Goal: Task Accomplishment & Management: Use online tool/utility

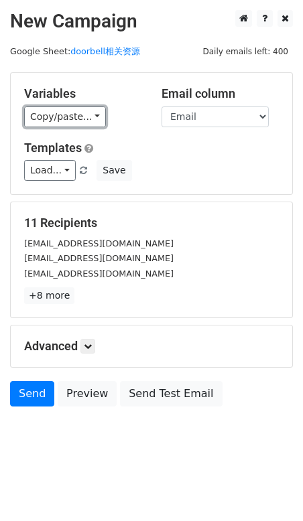
click at [90, 118] on link "Copy/paste..." at bounding box center [65, 117] width 82 height 21
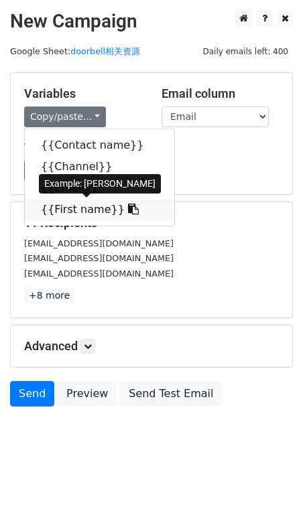
click at [128, 210] on icon at bounding box center [133, 209] width 11 height 11
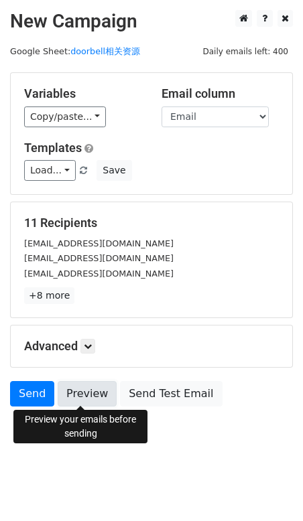
click at [90, 391] on link "Preview" at bounding box center [87, 393] width 59 height 25
click at [94, 399] on link "Preview" at bounding box center [87, 393] width 59 height 25
click at [81, 381] on link "Preview" at bounding box center [87, 393] width 59 height 25
click at [73, 391] on link "Preview" at bounding box center [87, 393] width 59 height 25
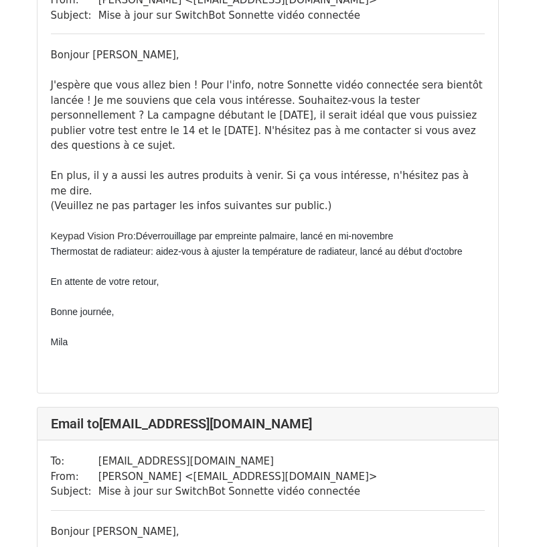
scroll to position [134, 0]
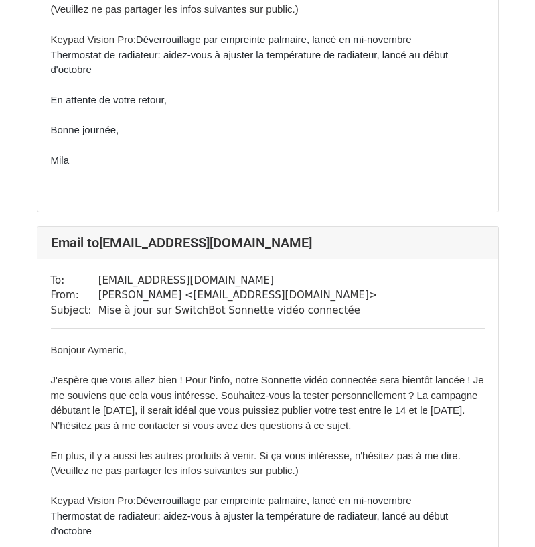
scroll to position [2547, 0]
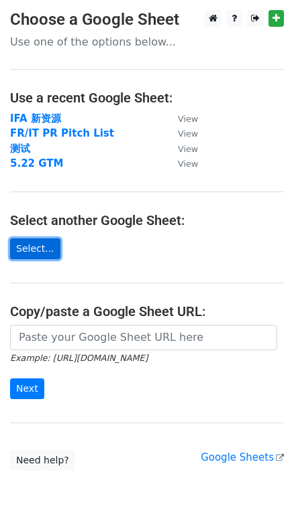
click at [36, 249] on link "Select..." at bounding box center [35, 249] width 50 height 21
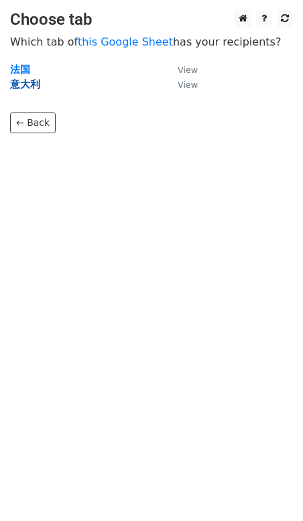
click at [32, 82] on strong "意大利" at bounding box center [25, 84] width 30 height 12
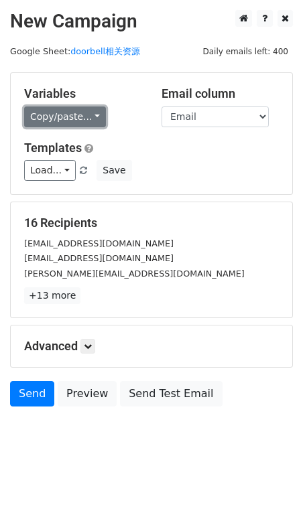
click at [86, 114] on link "Copy/paste..." at bounding box center [65, 117] width 82 height 21
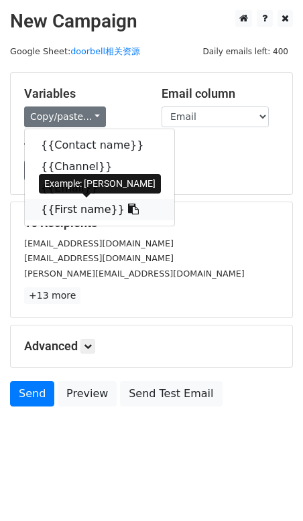
click at [128, 209] on icon at bounding box center [133, 209] width 11 height 11
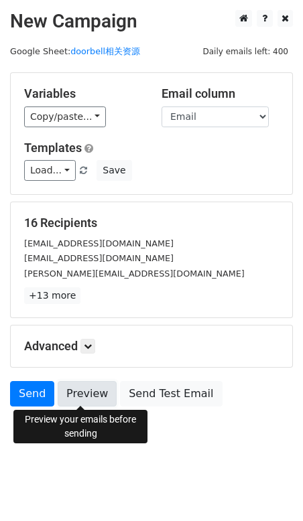
click at [73, 385] on link "Preview" at bounding box center [87, 393] width 59 height 25
click at [70, 389] on link "Preview" at bounding box center [87, 393] width 59 height 25
click at [80, 391] on link "Preview" at bounding box center [87, 393] width 59 height 25
click at [86, 395] on link "Preview" at bounding box center [87, 393] width 59 height 25
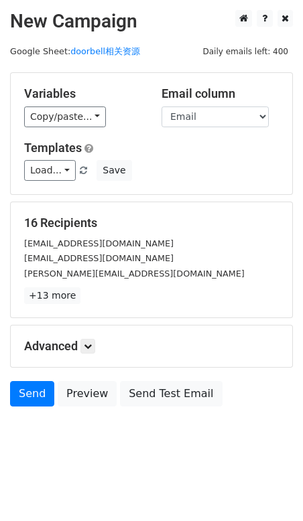
drag, startPoint x: 5, startPoint y: 509, endPoint x: 302, endPoint y: 341, distance: 340.3
click at [302, 341] on main "New Campaign Daily emails left: 400 Google Sheet: doorbell相关资源 Variables Copy/p…" at bounding box center [151, 211] width 303 height 403
click at [80, 392] on link "Preview" at bounding box center [87, 393] width 59 height 25
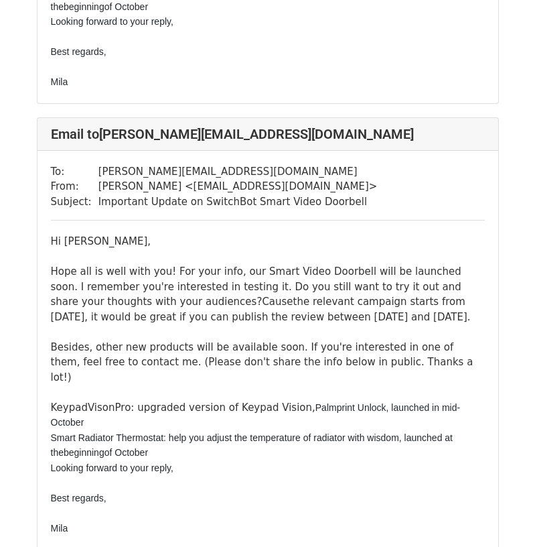
scroll to position [871, 0]
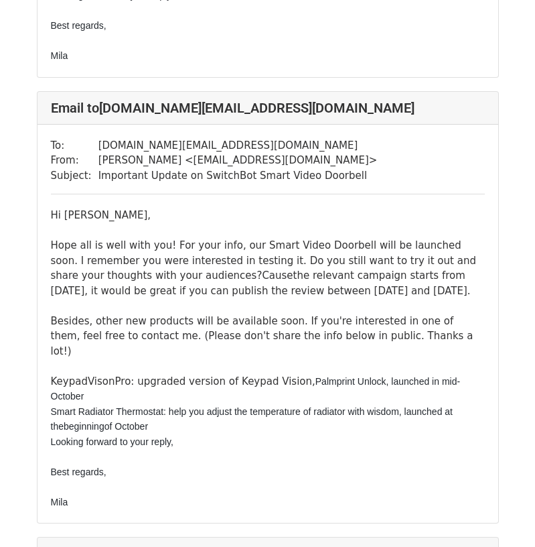
scroll to position [6390, 0]
